Goal: Task Accomplishment & Management: Manage account settings

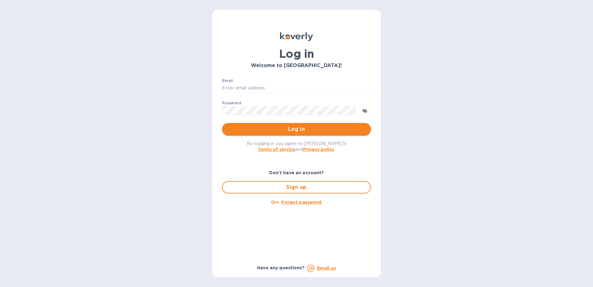
type input "fshobe@goldenramimports.com"
click at [294, 128] on span "Log in" at bounding box center [296, 128] width 139 height 7
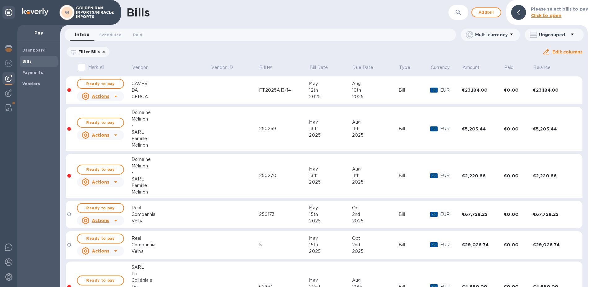
click at [27, 60] on b "Bills" at bounding box center [26, 61] width 9 height 5
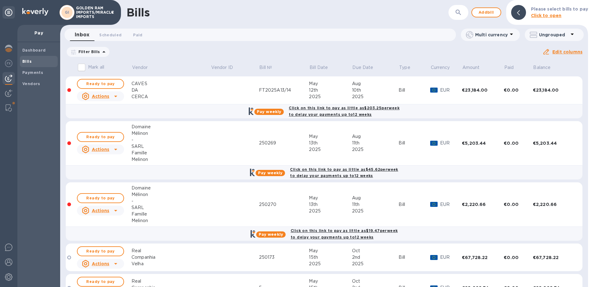
click at [0, 0] on icon at bounding box center [0, 0] width 0 height 0
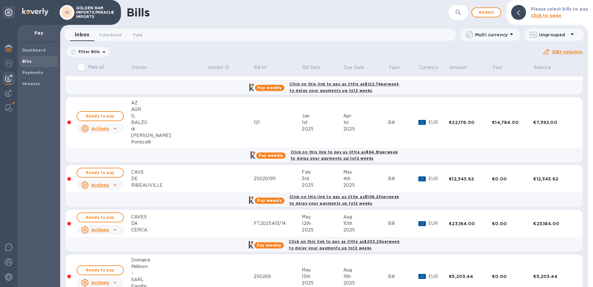
scroll to position [45, 0]
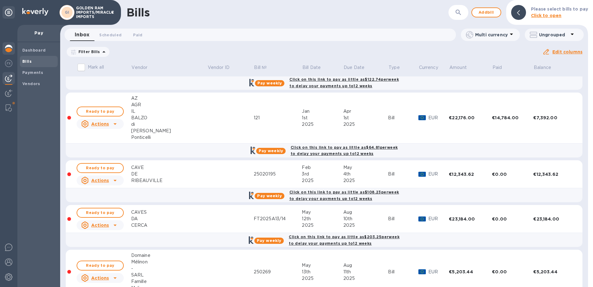
click at [7, 50] on img at bounding box center [8, 48] width 7 height 7
